Goal: Task Accomplishment & Management: Use online tool/utility

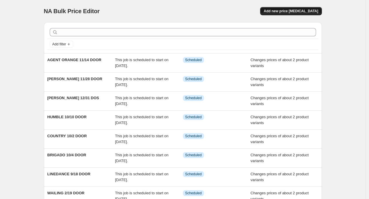
click at [297, 11] on span "Add new price [MEDICAL_DATA]" at bounding box center [290, 11] width 54 height 5
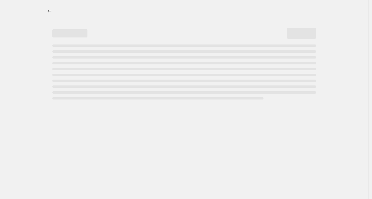
select select "percentage"
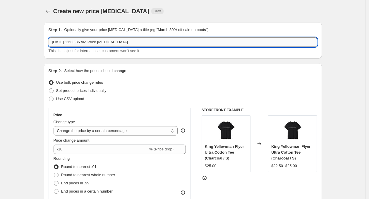
click at [76, 41] on input "[DATE] 11:33:36 AM Price [MEDICAL_DATA]" at bounding box center [183, 41] width 268 height 9
type input "OZZY 10/15 DOOR"
click at [91, 91] on span "Set product prices individually" at bounding box center [81, 90] width 50 height 4
click at [49, 89] on input "Set product prices individually" at bounding box center [49, 88] width 0 height 0
radio input "true"
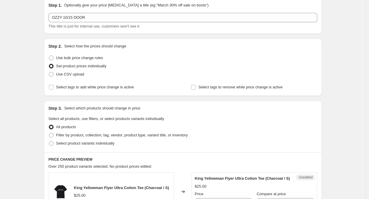
scroll to position [65, 0]
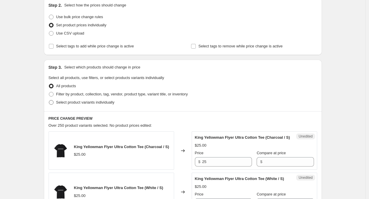
click at [111, 100] on span "Select product variants individually" at bounding box center [85, 102] width 58 height 6
click at [49, 100] on input "Select product variants individually" at bounding box center [49, 100] width 0 height 0
radio input "true"
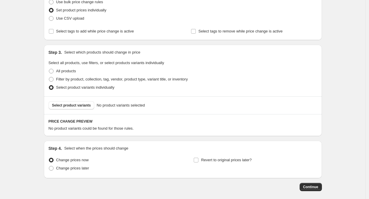
scroll to position [97, 0]
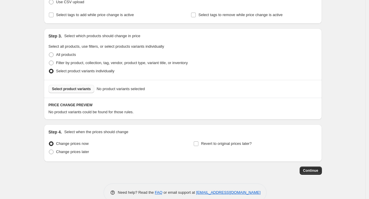
click at [86, 90] on span "Select product variants" at bounding box center [71, 89] width 39 height 5
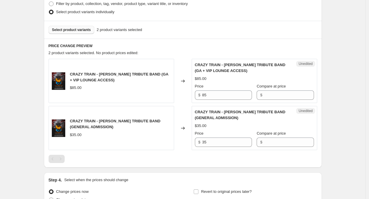
scroll to position [163, 0]
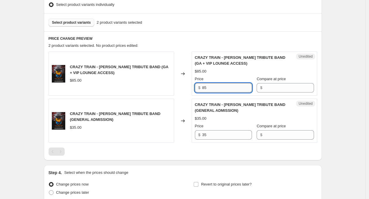
click at [210, 88] on input "85" at bounding box center [227, 87] width 50 height 9
type input "90"
click at [219, 133] on input "35" at bounding box center [227, 134] width 50 height 9
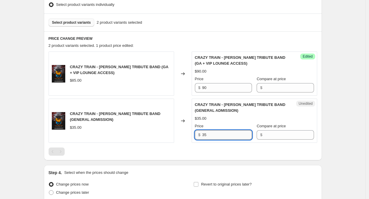
click at [219, 133] on input "35" at bounding box center [227, 134] width 50 height 9
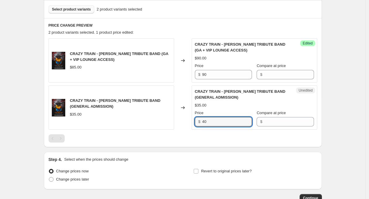
scroll to position [215, 0]
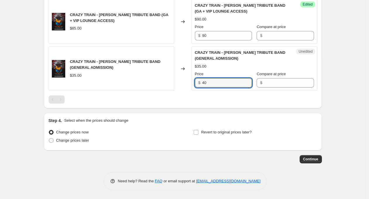
type input "40"
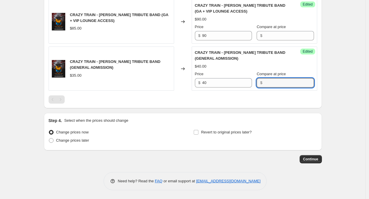
click at [115, 158] on div "Continue" at bounding box center [183, 159] width 278 height 8
click at [82, 143] on span "Change prices later" at bounding box center [72, 140] width 33 height 6
click at [49, 138] on input "Change prices later" at bounding box center [49, 138] width 0 height 0
radio input "true"
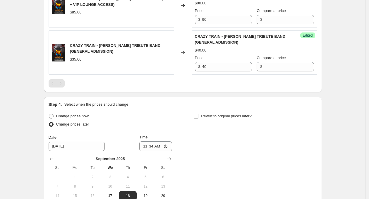
scroll to position [295, 0]
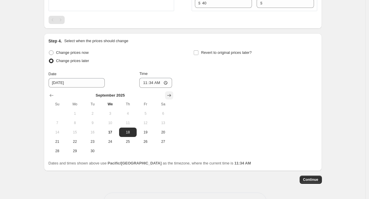
click at [170, 96] on icon "Show next month, October 2025" at bounding box center [169, 95] width 6 height 6
click at [170, 95] on icon "Show next month, November 2025" at bounding box center [169, 95] width 6 height 6
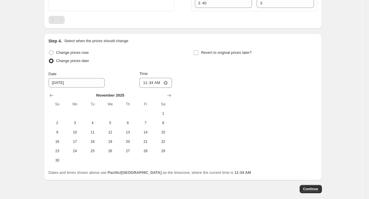
click at [48, 95] on div "[DATE] Su Mo Tu We Th Fr Sa 1 2 3 4 5 6 7 8 9 10 11 12 13 14 15 16 17 18 19 20 …" at bounding box center [108, 126] width 128 height 77
click at [53, 95] on icon "Show previous month, October 2025" at bounding box center [52, 95] width 6 height 6
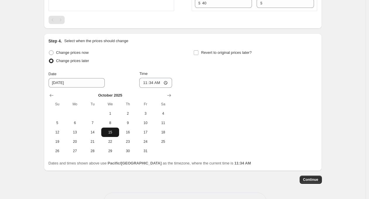
click at [111, 129] on button "15" at bounding box center [110, 131] width 18 height 9
type input "[DATE]"
click at [153, 84] on input "11:34" at bounding box center [155, 83] width 33 height 10
type input "19:00"
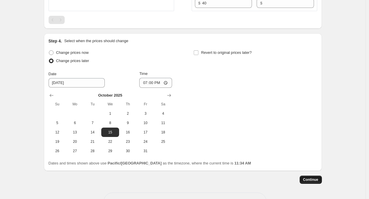
click at [314, 179] on span "Continue" at bounding box center [310, 179] width 15 height 5
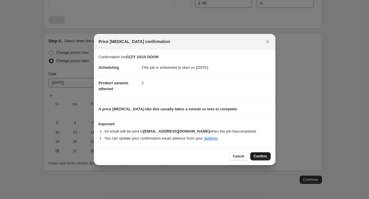
click at [265, 156] on span "Confirm" at bounding box center [259, 156] width 13 height 5
